Goal: Find specific page/section: Find specific page/section

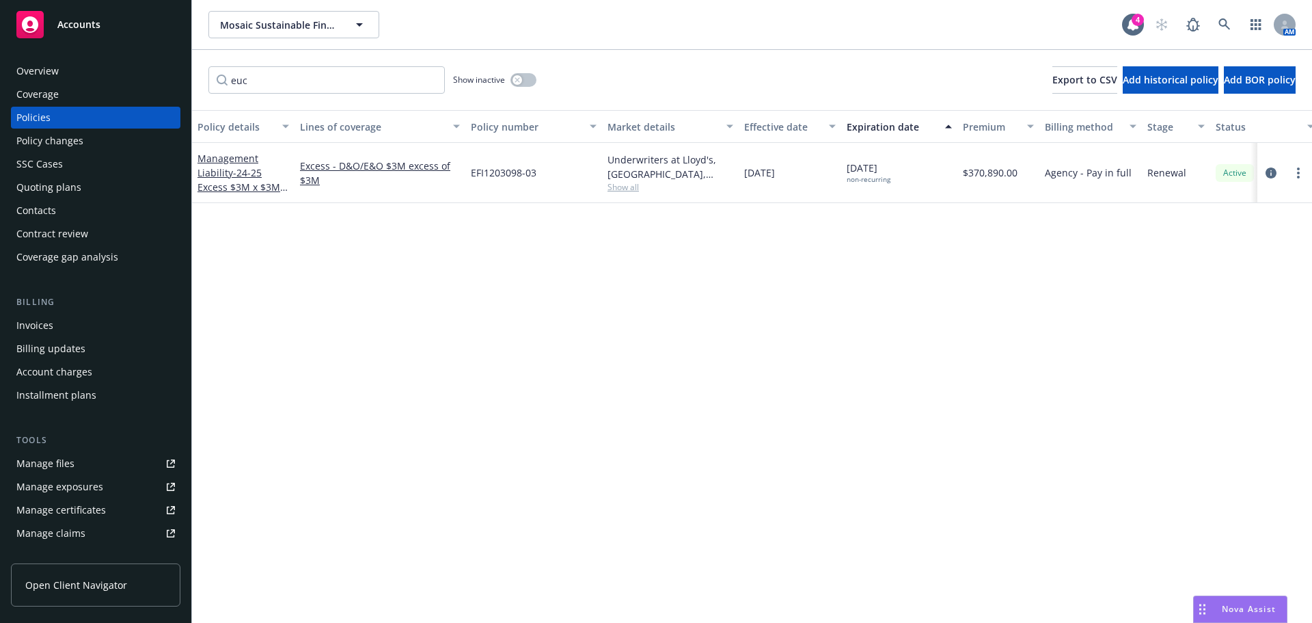
scroll to position [63, 0]
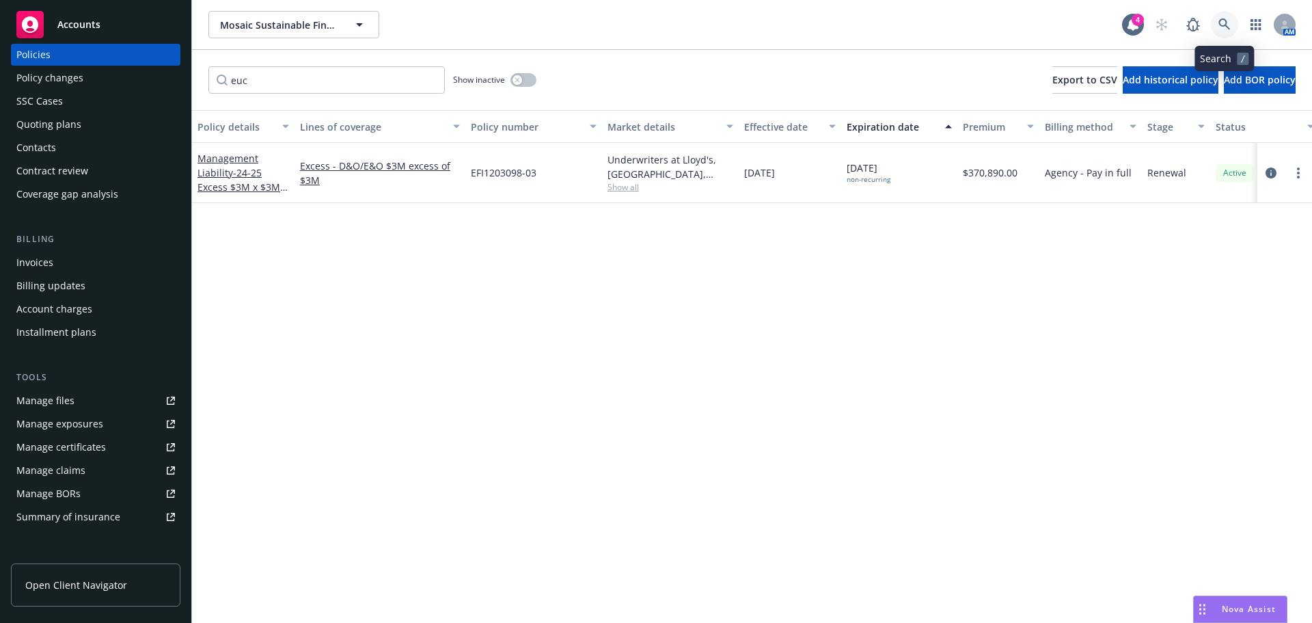
click at [1226, 25] on icon at bounding box center [1224, 24] width 12 height 12
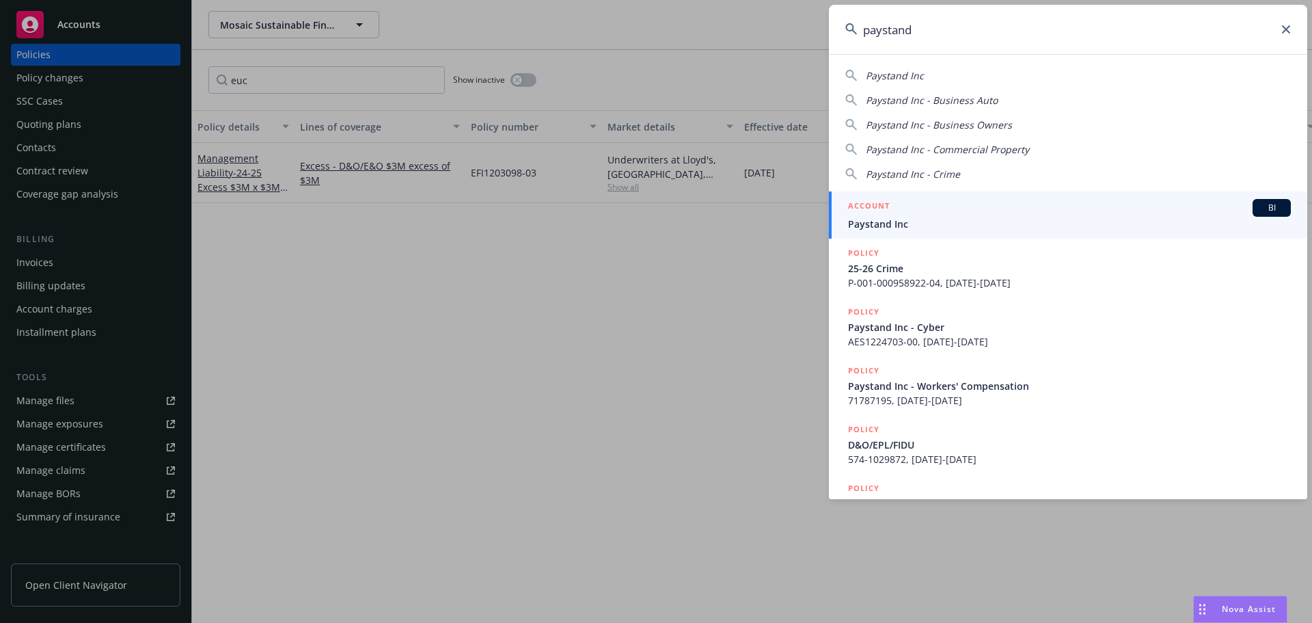
click at [892, 74] on span "Paystand Inc" at bounding box center [895, 75] width 58 height 13
type input "Paystand Inc"
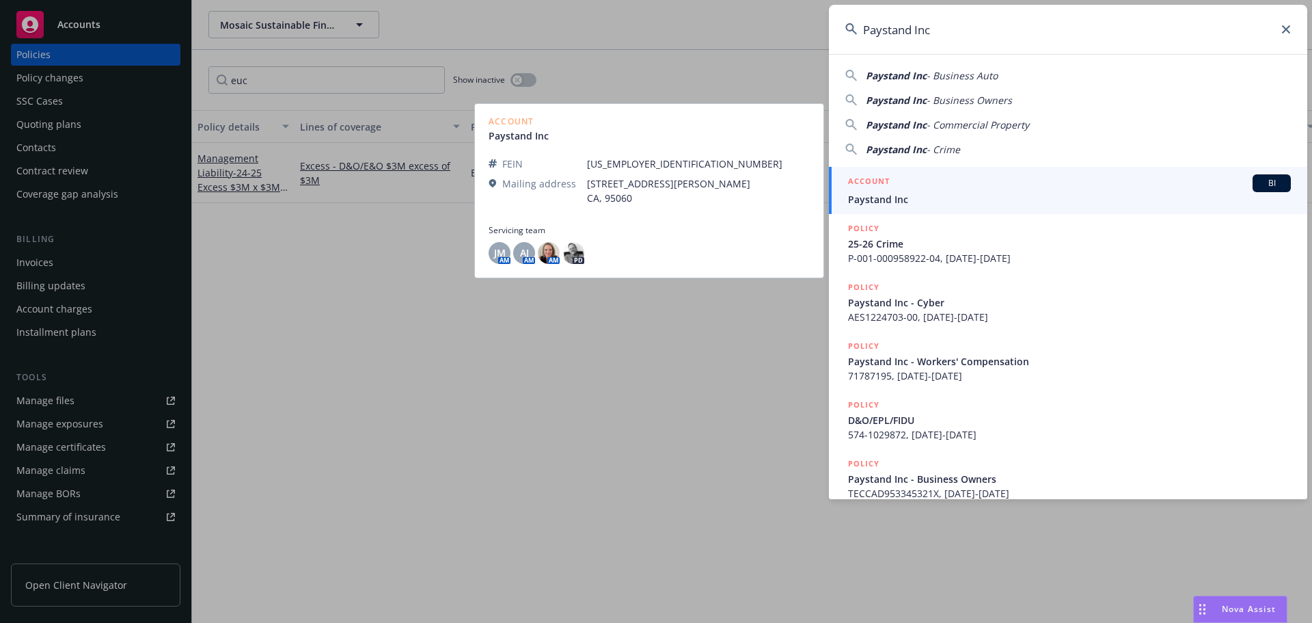
click at [959, 197] on span "Paystand Inc" at bounding box center [1069, 199] width 443 height 14
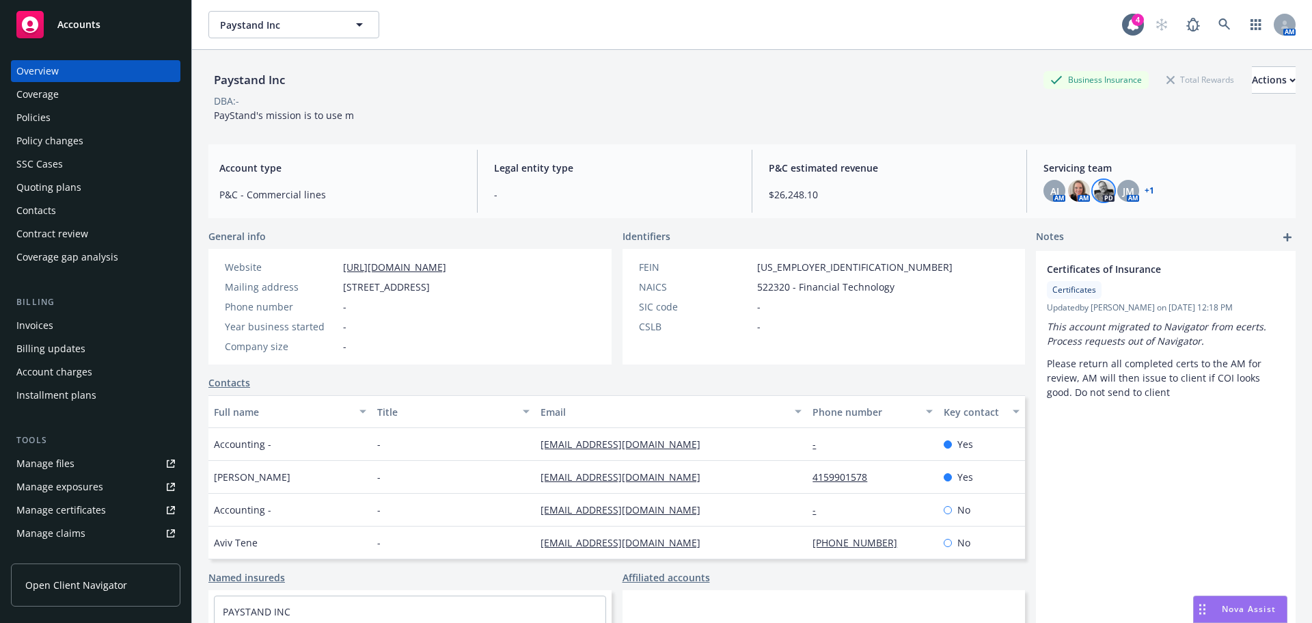
click at [1098, 189] on img at bounding box center [1104, 191] width 22 height 22
